Goal: Information Seeking & Learning: Learn about a topic

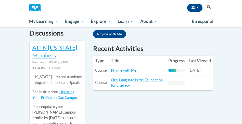
scroll to position [180, 0]
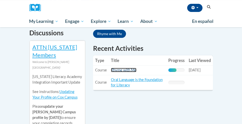
click at [131, 71] on link "Rhyme with Me" at bounding box center [123, 70] width 25 height 4
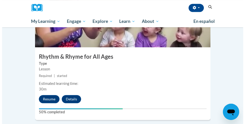
scroll to position [681, 0]
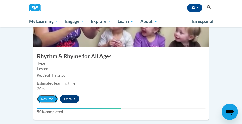
click at [54, 95] on button "Resume" at bounding box center [47, 99] width 21 height 8
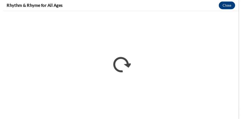
scroll to position [0, 0]
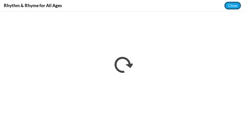
click at [234, 5] on button "Close" at bounding box center [233, 6] width 17 height 8
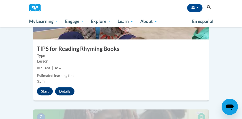
scroll to position [831, 0]
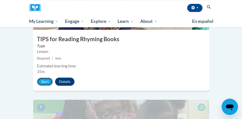
click at [45, 78] on button "Start" at bounding box center [45, 82] width 16 height 8
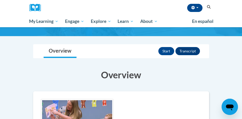
scroll to position [32, 0]
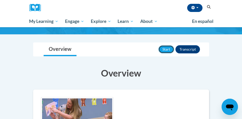
click at [169, 46] on button "Start" at bounding box center [166, 49] width 16 height 8
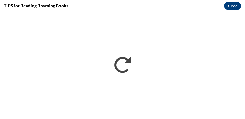
scroll to position [0, 0]
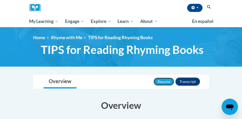
click at [164, 82] on button "Resume" at bounding box center [163, 82] width 21 height 8
